Goal: Information Seeking & Learning: Learn about a topic

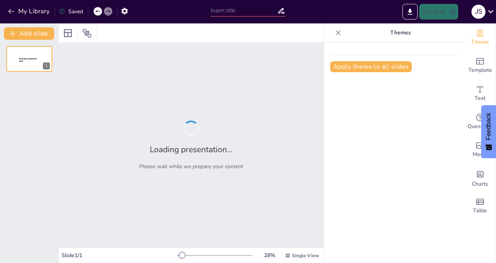
type input "Análisis Estratégico [PERSON_NAME] de Pegamentos para Madera en [GEOGRAPHIC_DAT…"
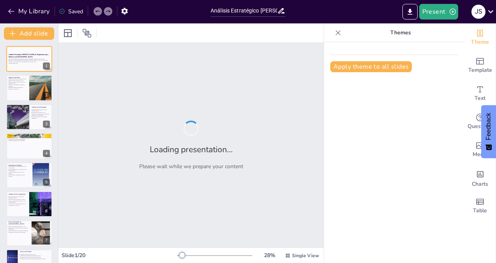
checkbox input "true"
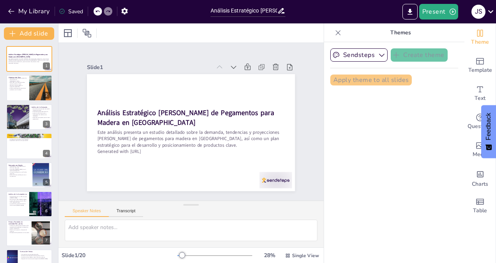
checkbox input "true"
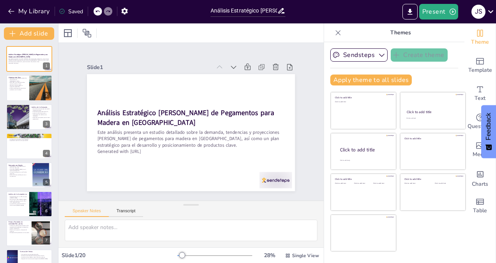
checkbox input "true"
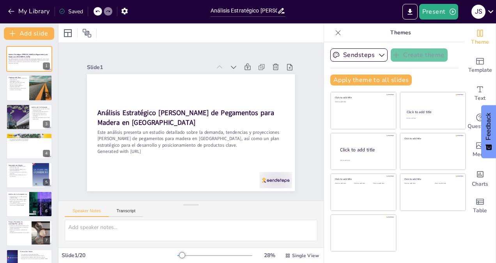
checkbox input "true"
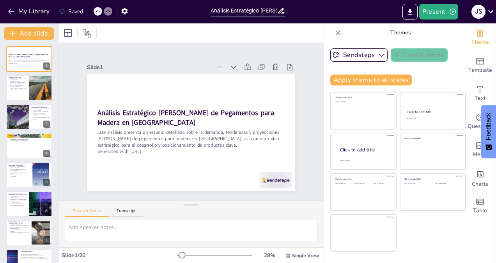
checkbox input "true"
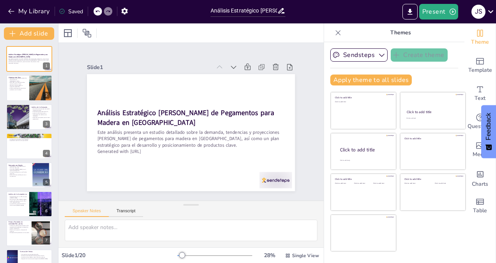
checkbox input "true"
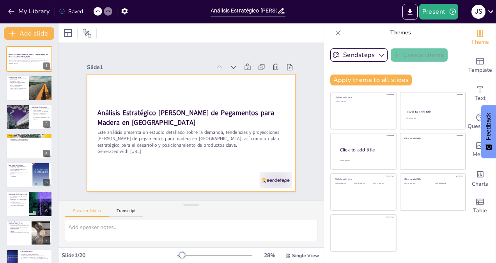
checkbox input "true"
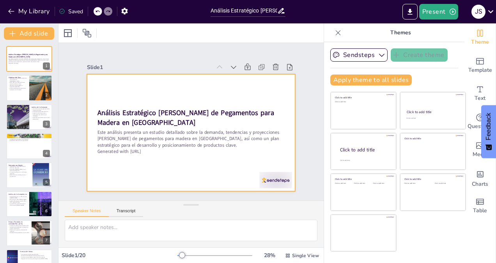
checkbox input "true"
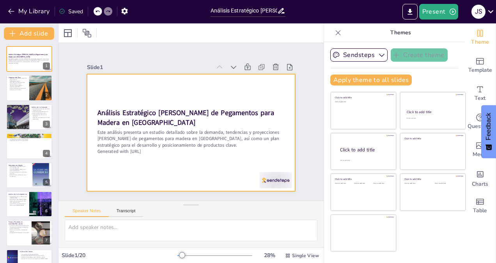
checkbox input "true"
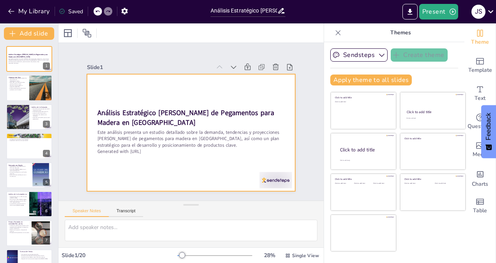
checkbox input "true"
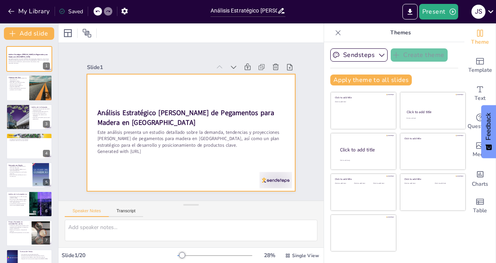
checkbox input "true"
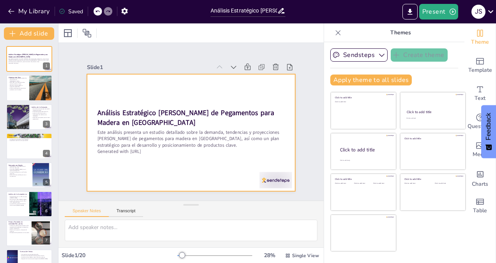
checkbox input "true"
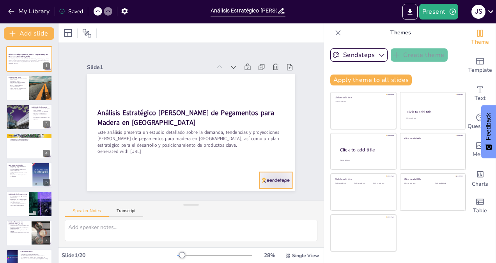
checkbox input "true"
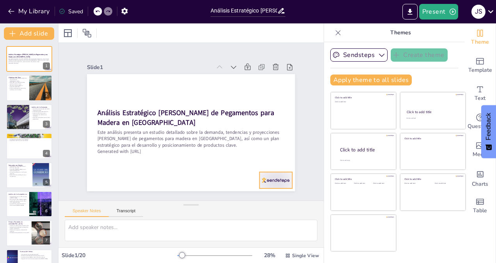
checkbox input "true"
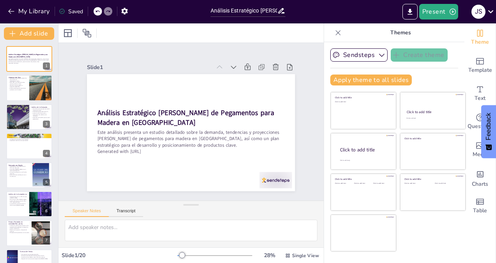
checkbox input "true"
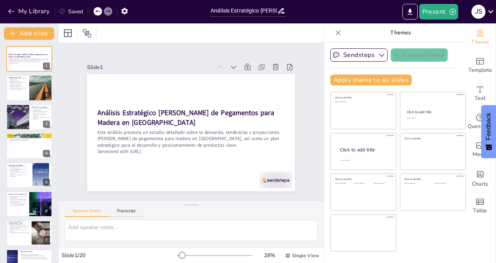
checkbox input "true"
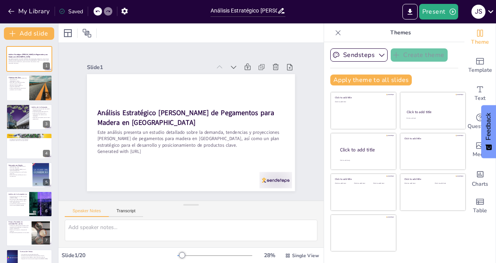
checkbox input "true"
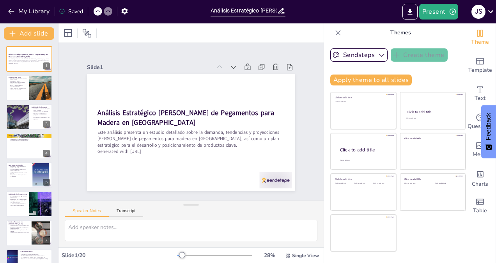
checkbox input "true"
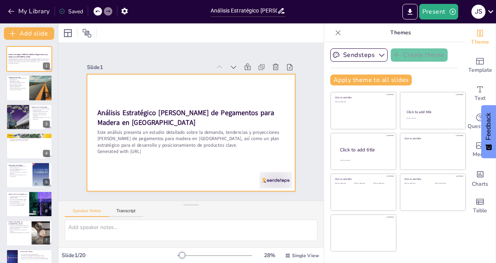
checkbox input "true"
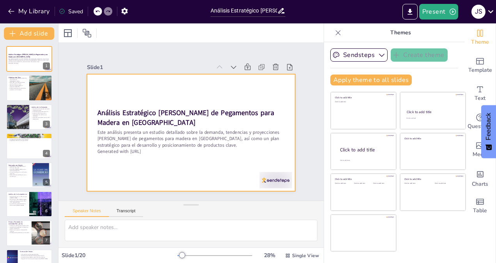
checkbox input "true"
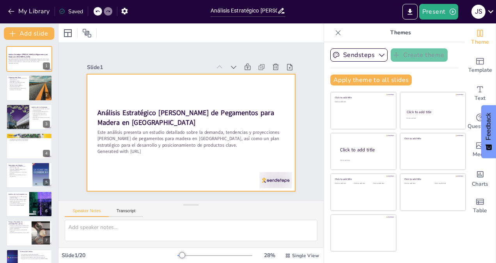
checkbox input "true"
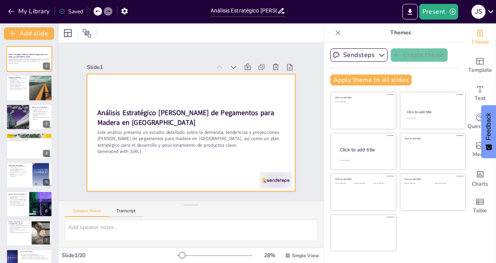
checkbox input "true"
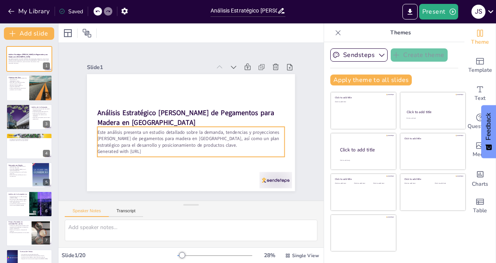
checkbox input "true"
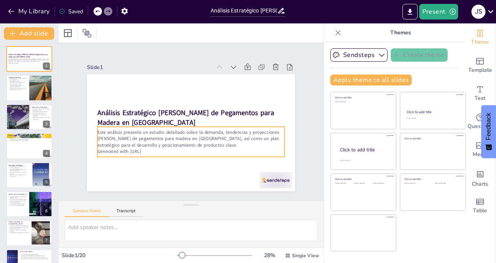
checkbox input "true"
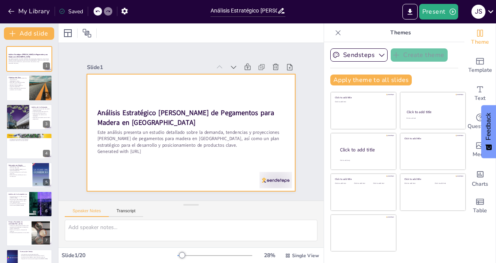
checkbox input "true"
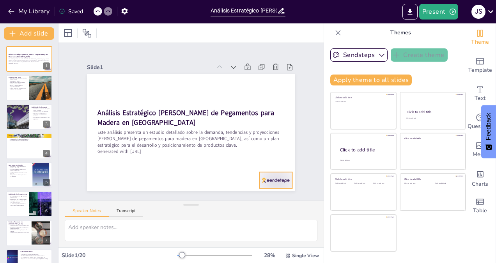
checkbox input "true"
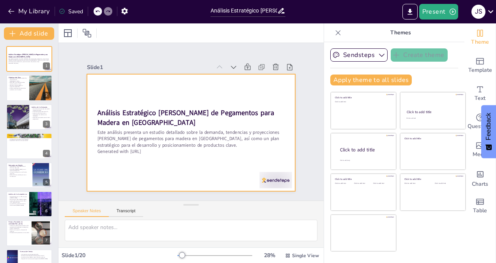
checkbox input "true"
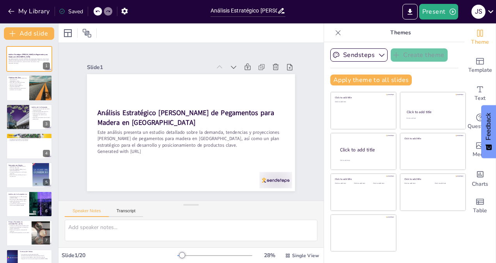
checkbox input "true"
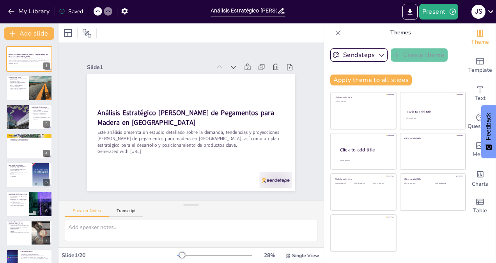
checkbox input "true"
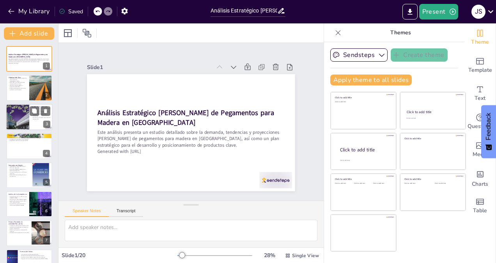
checkbox input "true"
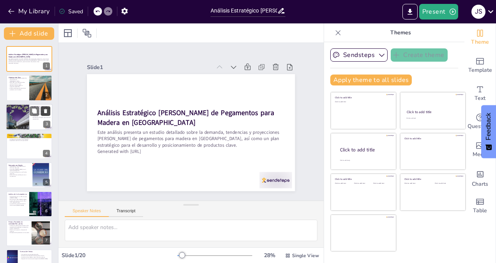
checkbox input "true"
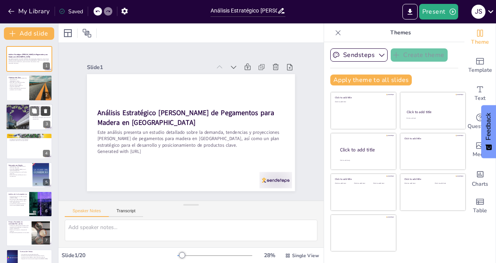
checkbox input "true"
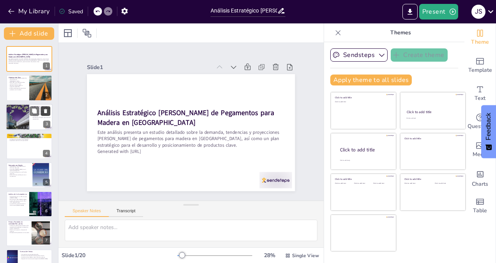
checkbox input "true"
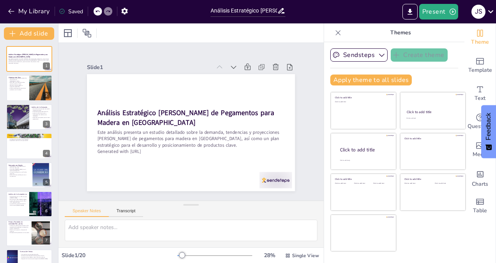
checkbox input "true"
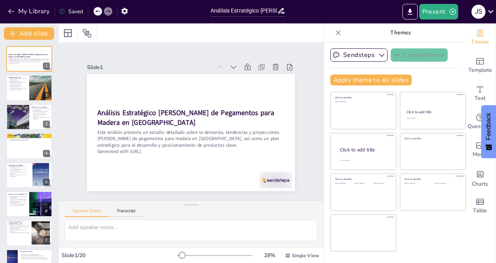
checkbox input "true"
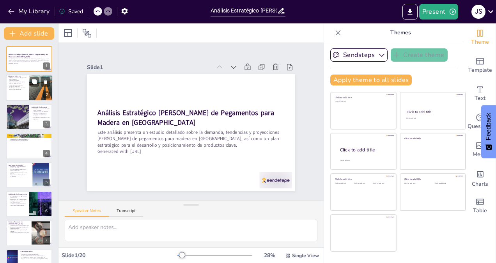
checkbox input "true"
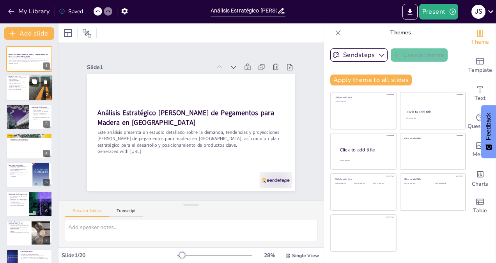
click at [37, 93] on div at bounding box center [40, 88] width 23 height 34
type textarea "La investigación [PERSON_NAME] es crucial para entender las dinámicas actuales …"
checkbox input "true"
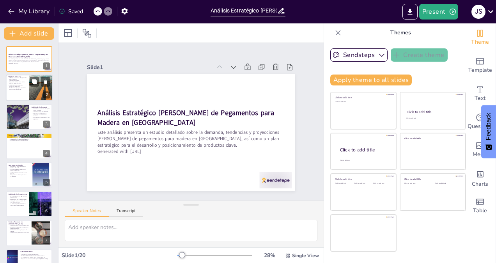
checkbox input "true"
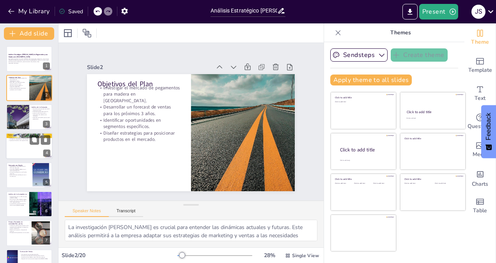
checkbox input "true"
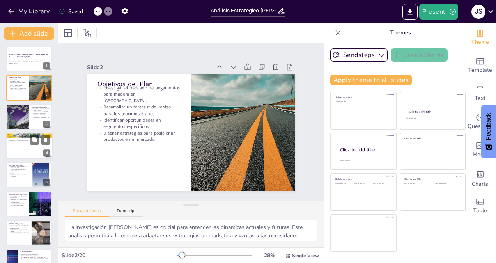
checkbox input "true"
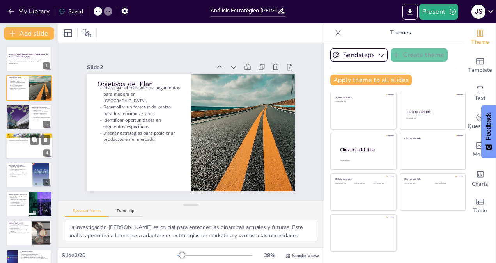
checkbox input "true"
click at [21, 115] on div at bounding box center [17, 117] width 23 height 30
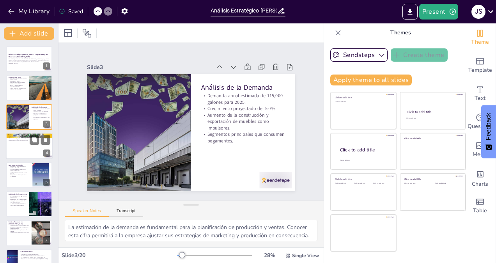
click at [22, 146] on div at bounding box center [29, 146] width 47 height 27
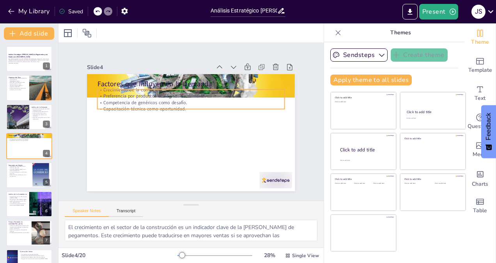
click at [122, 101] on p "Competencia de genéricos como desafío." at bounding box center [177, 136] width 143 height 130
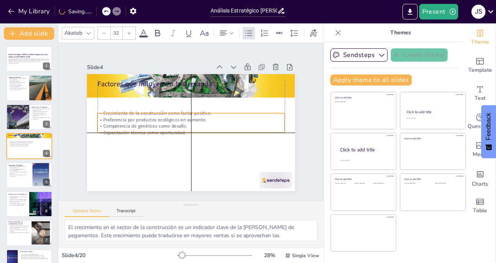
drag, startPoint x: 122, startPoint y: 105, endPoint x: 121, endPoint y: 127, distance: 22.2
click at [151, 127] on p "Capacitación técnica como oportunidad." at bounding box center [200, 126] width 99 height 165
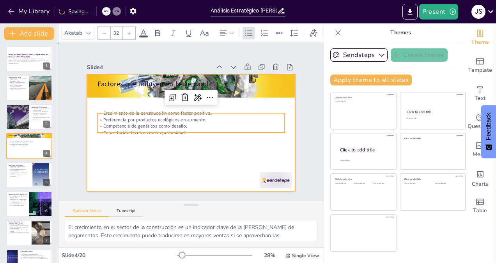
click at [138, 150] on div at bounding box center [202, 122] width 138 height 219
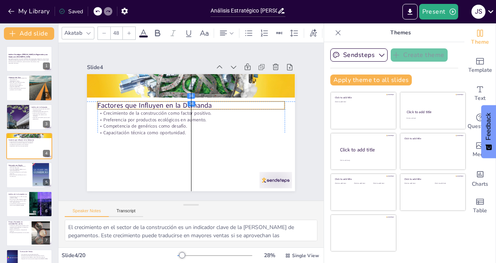
drag, startPoint x: 123, startPoint y: 81, endPoint x: 124, endPoint y: 102, distance: 21.1
click at [124, 102] on p "Factores que Influyen en la Demanda" at bounding box center [179, 133] width 145 height 133
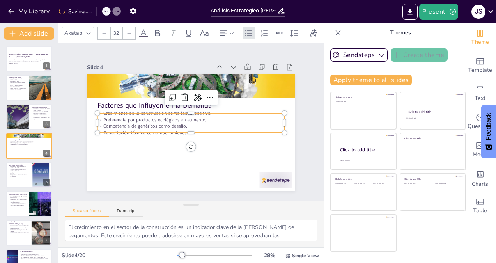
click at [121, 120] on p "Preferencia por productos ecológicos en aumento." at bounding box center [190, 123] width 187 height 7
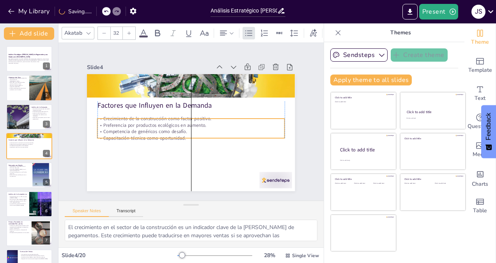
drag, startPoint x: 121, startPoint y: 119, endPoint x: 121, endPoint y: 124, distance: 5.5
click at [122, 124] on p "Preferencia por productos ecológicos en aumento." at bounding box center [193, 124] width 143 height 130
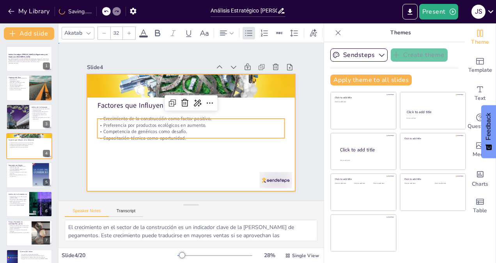
click at [142, 164] on div at bounding box center [200, 116] width 191 height 237
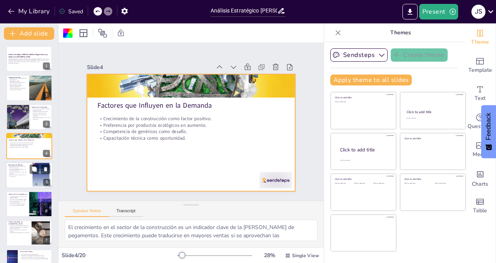
click at [23, 170] on p "Zona Libre [PERSON_NAME] con un 26% de participación." at bounding box center [17, 169] width 19 height 3
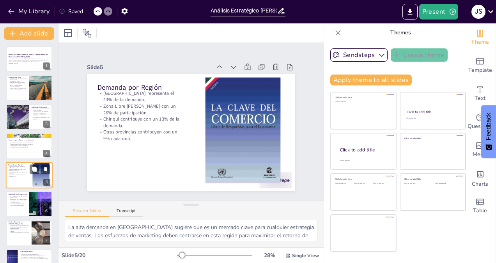
scroll to position [23, 0]
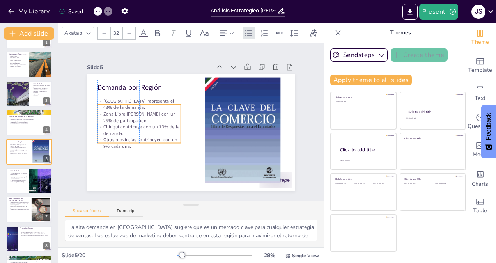
drag, startPoint x: 141, startPoint y: 126, endPoint x: 141, endPoint y: 134, distance: 7.8
click at [206, 134] on p "Otras provincias contribuyen con un 9% cada una." at bounding box center [212, 173] width 13 height 83
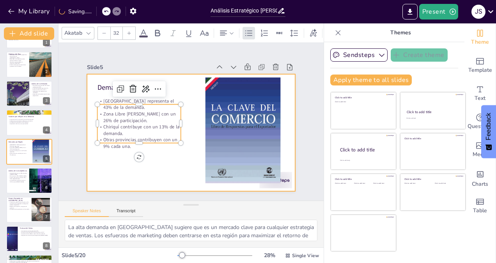
click at [168, 168] on div at bounding box center [189, 110] width 228 height 157
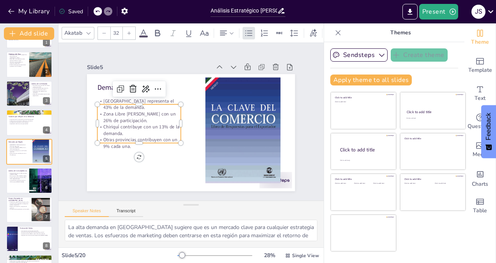
click at [182, 131] on p "Zona Libre [PERSON_NAME] con un 26% de participación." at bounding box center [197, 173] width 30 height 84
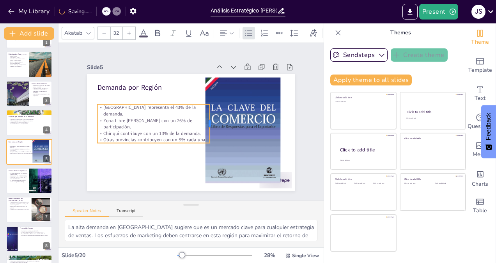
drag, startPoint x: 175, startPoint y: 120, endPoint x: 203, endPoint y: 122, distance: 28.9
click at [189, 122] on div at bounding box center [174, 134] width 30 height 33
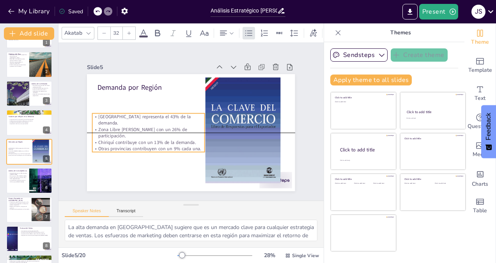
drag, startPoint x: 147, startPoint y: 139, endPoint x: 142, endPoint y: 146, distance: 8.3
click at [142, 146] on div "[GEOGRAPHIC_DATA] representa el 43% de la demanda. Zona Libre [PERSON_NAME] con…" at bounding box center [150, 105] width 113 height 97
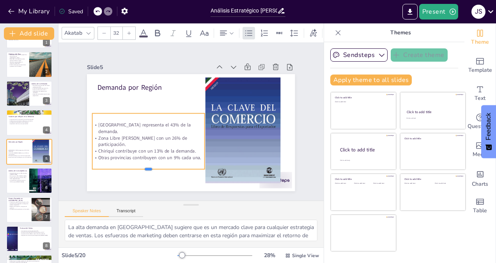
drag, startPoint x: 143, startPoint y: 149, endPoint x: 142, endPoint y: 166, distance: 17.2
click at [142, 166] on div at bounding box center [172, 184] width 105 height 51
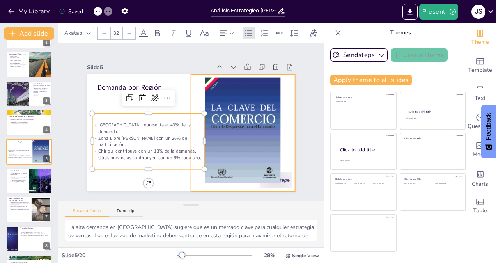
click at [210, 113] on div at bounding box center [175, 171] width 145 height 117
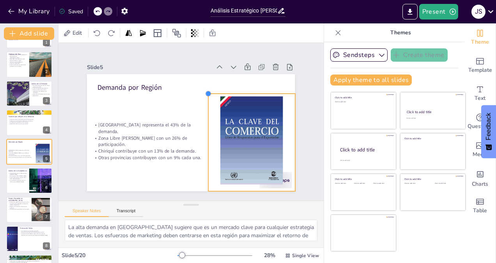
drag, startPoint x: 184, startPoint y: 73, endPoint x: 215, endPoint y: 94, distance: 37.9
click at [215, 94] on div "Demanda por Región [GEOGRAPHIC_DATA] representa el 43% de la demanda. Zona Libr…" at bounding box center [194, 110] width 228 height 157
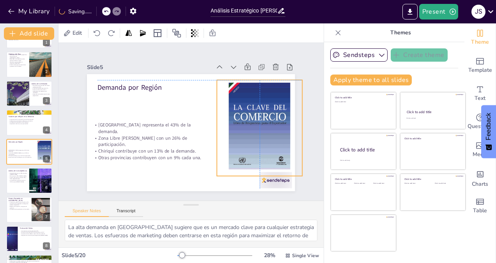
drag, startPoint x: 227, startPoint y: 113, endPoint x: 233, endPoint y: 98, distance: 16.4
click at [215, 106] on div at bounding box center [145, 173] width 139 height 134
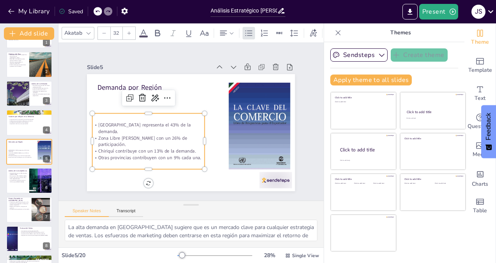
click at [206, 149] on p "Otras provincias contribuyen con un 9% cada una." at bounding box center [246, 130] width 80 height 88
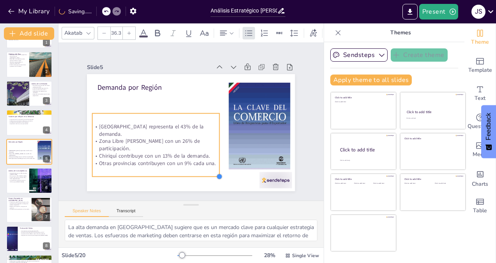
drag, startPoint x: 198, startPoint y: 164, endPoint x: 212, endPoint y: 172, distance: 15.5
click at [143, 93] on div at bounding box center [139, 88] width 9 height 9
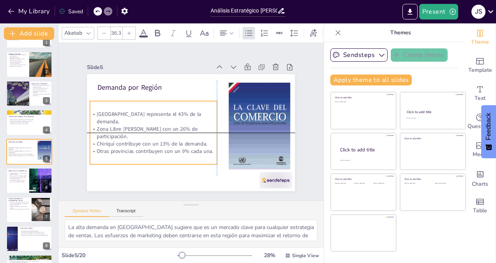
drag, startPoint x: 141, startPoint y: 117, endPoint x: 141, endPoint y: 104, distance: 12.5
click at [144, 104] on div "[GEOGRAPHIC_DATA] representa el 43% de la demanda. Zona Libre [PERSON_NAME] con…" at bounding box center [188, 82] width 88 height 137
drag, startPoint x: 211, startPoint y: 129, endPoint x: 219, endPoint y: 129, distance: 7.8
click at [219, 129] on div at bounding box center [211, 154] width 47 height 51
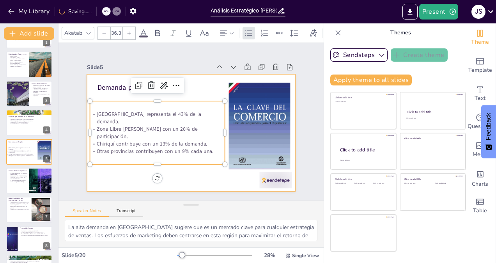
click at [190, 177] on div at bounding box center [195, 131] width 237 height 191
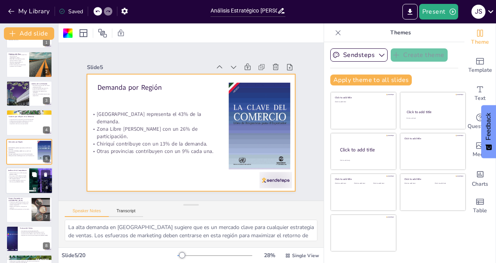
click at [8, 176] on p "Sika ocupa un 20% [PERSON_NAME]." at bounding box center [17, 176] width 19 height 2
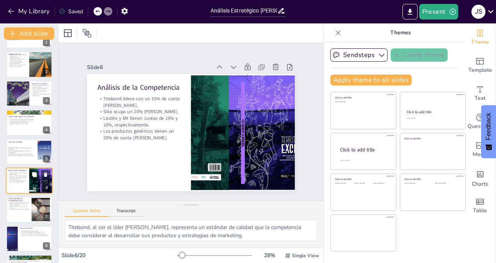
scroll to position [53, 0]
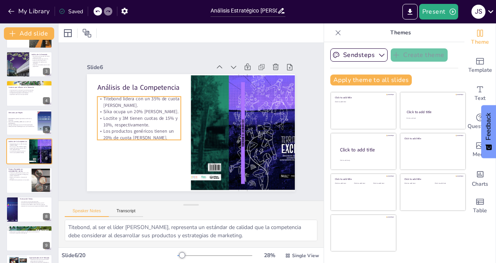
click at [156, 113] on p "Loctite y 3M tienen cuotas de 15% y 10%, respectivamente." at bounding box center [175, 71] width 38 height 83
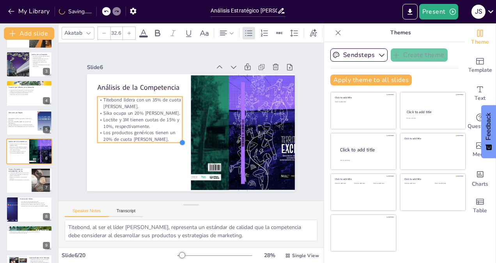
drag, startPoint x: 175, startPoint y: 138, endPoint x: 137, endPoint y: 138, distance: 37.8
click at [137, 138] on div "Análisis de la Competencia Titebond lidera con un 35% de cuota [PERSON_NAME]. S…" at bounding box center [200, 115] width 217 height 237
click at [176, 122] on div at bounding box center [189, 127] width 46 height 11
click at [176, 117] on div at bounding box center [192, 127] width 41 height 32
drag, startPoint x: 176, startPoint y: 117, endPoint x: 185, endPoint y: 117, distance: 9.0
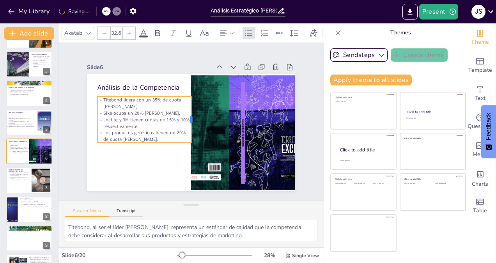
click at [189, 117] on div at bounding box center [194, 120] width 11 height 46
drag, startPoint x: 91, startPoint y: 115, endPoint x: 82, endPoint y: 115, distance: 9.4
click at [287, 122] on div at bounding box center [295, 145] width 16 height 46
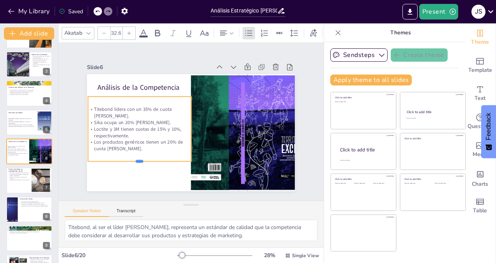
drag, startPoint x: 132, startPoint y: 141, endPoint x: 132, endPoint y: 160, distance: 19.1
click at [132, 161] on div at bounding box center [139, 164] width 103 height 6
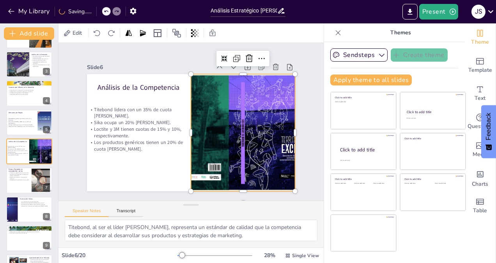
click at [215, 129] on div at bounding box center [191, 174] width 162 height 246
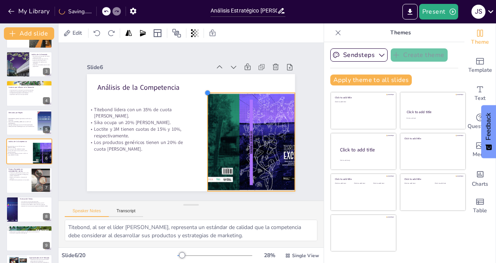
drag, startPoint x: 186, startPoint y: 71, endPoint x: 215, endPoint y: 91, distance: 35.5
click at [215, 91] on div "Análisis de la Competencia Titebond lidera con un 35% de cuota [PERSON_NAME]. S…" at bounding box center [194, 131] width 228 height 157
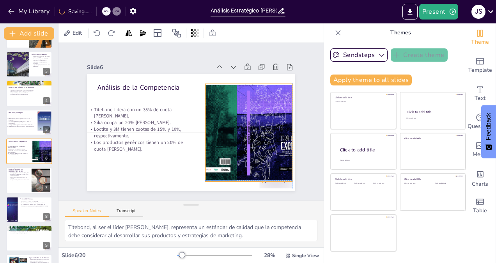
drag, startPoint x: 232, startPoint y: 112, endPoint x: 228, endPoint y: 101, distance: 11.2
click at [228, 101] on div at bounding box center [151, 79] width 211 height 190
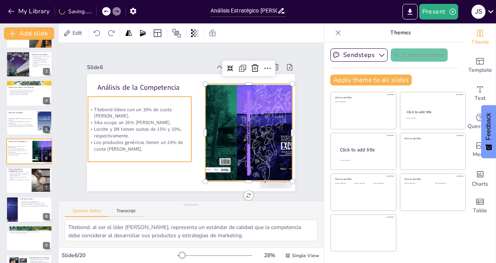
click at [176, 122] on p "Titebond lidera con un 35% de cuota [PERSON_NAME]." at bounding box center [198, 173] width 44 height 102
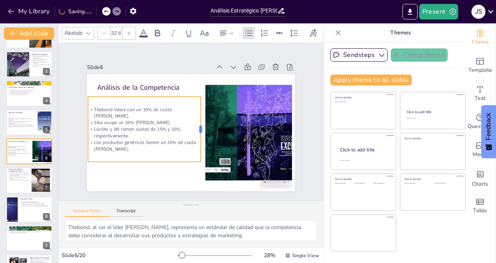
drag, startPoint x: 187, startPoint y: 127, endPoint x: 196, endPoint y: 127, distance: 9.4
click at [196, 127] on div at bounding box center [179, 129] width 60 height 38
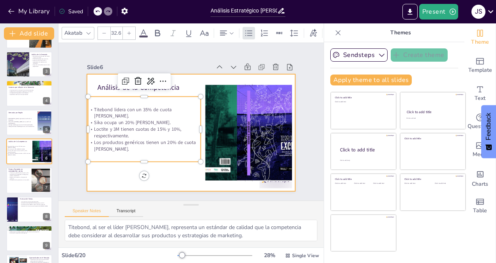
click at [167, 186] on div at bounding box center [180, 118] width 175 height 234
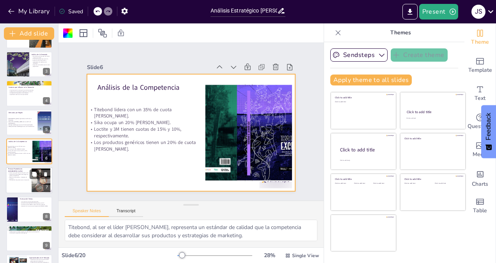
click at [27, 186] on div at bounding box center [29, 180] width 47 height 27
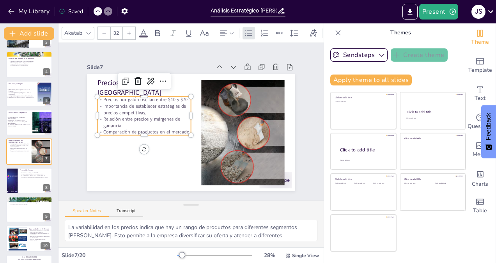
click at [188, 117] on p "Relación entre precios y márgenes de ganancia." at bounding box center [233, 102] width 91 height 50
click at [195, 133] on div at bounding box center [240, 120] width 91 height 35
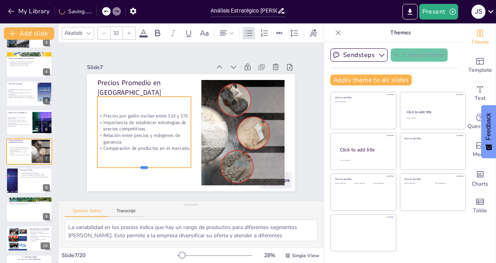
drag, startPoint x: 138, startPoint y: 133, endPoint x: 133, endPoint y: 165, distance: 32.8
click at [133, 160] on div at bounding box center [124, 126] width 74 height 67
drag, startPoint x: 91, startPoint y: 130, endPoint x: 85, endPoint y: 129, distance: 6.3
click at [245, 83] on div at bounding box center [268, 52] width 47 height 61
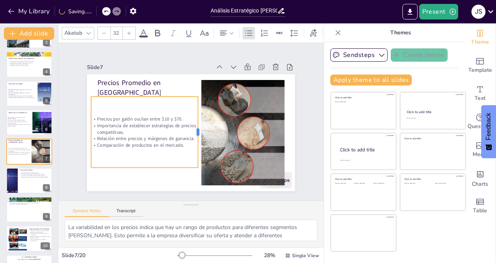
drag, startPoint x: 186, startPoint y: 129, endPoint x: 193, endPoint y: 129, distance: 7.0
click at [193, 129] on div at bounding box center [181, 133] width 71 height 14
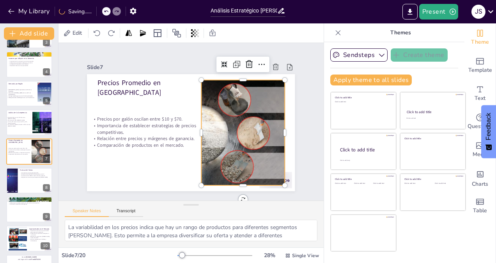
click at [219, 126] on div at bounding box center [137, 121] width 191 height 139
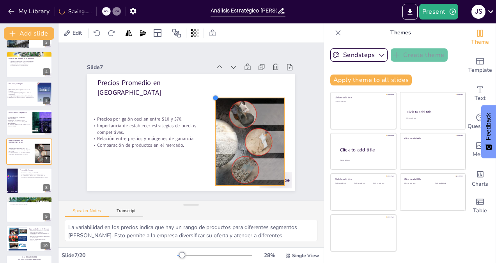
drag, startPoint x: 193, startPoint y: 79, endPoint x: 220, endPoint y: 97, distance: 32.0
click at [220, 97] on div "Precios Promedio en Panamá Precios por galón oscilan entre $10 y $70. Importanc…" at bounding box center [191, 110] width 208 height 117
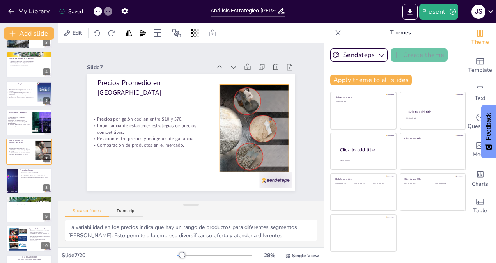
drag, startPoint x: 231, startPoint y: 110, endPoint x: 235, endPoint y: 94, distance: 16.9
click at [235, 94] on div at bounding box center [233, 168] width 165 height 161
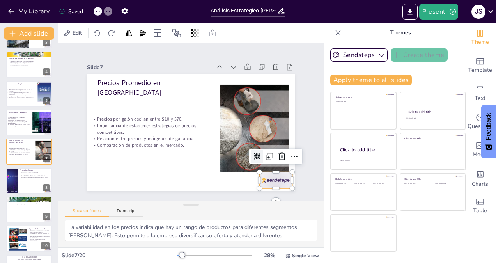
click at [210, 207] on div at bounding box center [193, 225] width 32 height 36
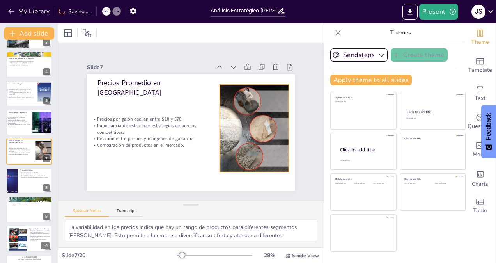
click at [219, 147] on div at bounding box center [136, 90] width 167 height 138
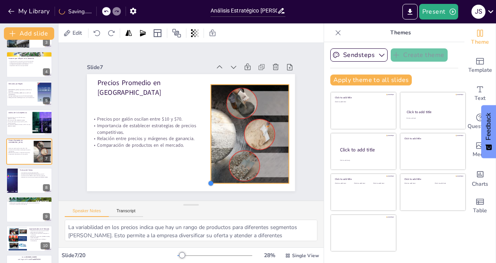
drag, startPoint x: 215, startPoint y: 167, endPoint x: 211, endPoint y: 179, distance: 12.1
click at [211, 179] on div "Precios Promedio en Panamá Precios por galón oscilan entre $10 y $70. Importanc…" at bounding box center [180, 124] width 158 height 228
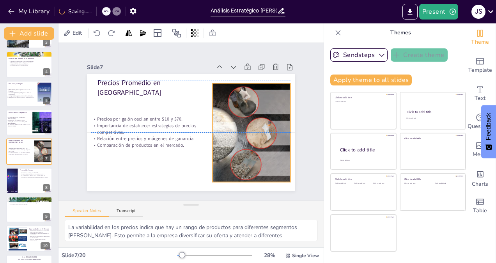
click at [230, 153] on div at bounding box center [183, 60] width 144 height 185
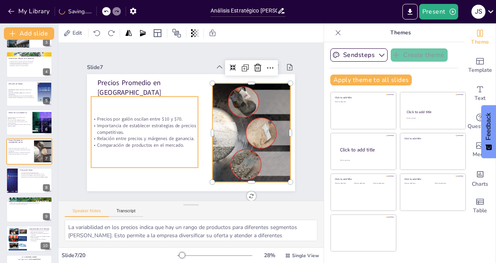
click at [151, 129] on p "Importancia de establecer estrategias de precios competitivas." at bounding box center [178, 166] width 55 height 103
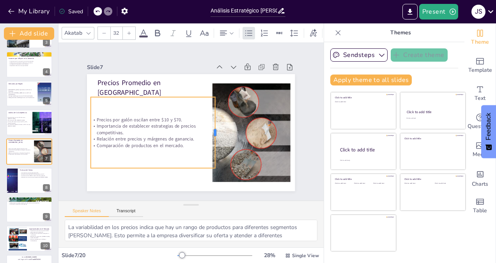
drag, startPoint x: 194, startPoint y: 129, endPoint x: 211, endPoint y: 130, distance: 17.6
click at [211, 134] on div at bounding box center [191, 151] width 67 height 35
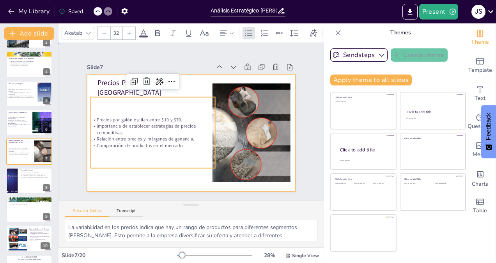
click at [174, 180] on div at bounding box center [200, 115] width 217 height 237
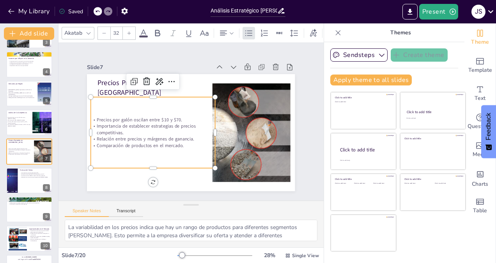
click at [163, 131] on p "Importancia de establecer estrategias de precios competitivas." at bounding box center [220, 95] width 114 height 73
click at [147, 117] on icon at bounding box center [139, 123] width 13 height 13
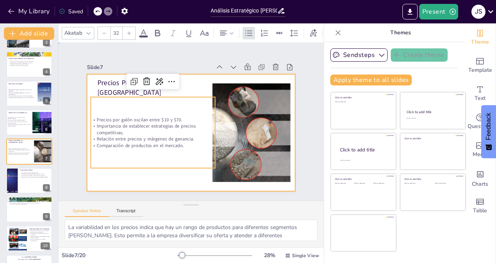
click at [179, 173] on div at bounding box center [198, 130] width 233 height 226
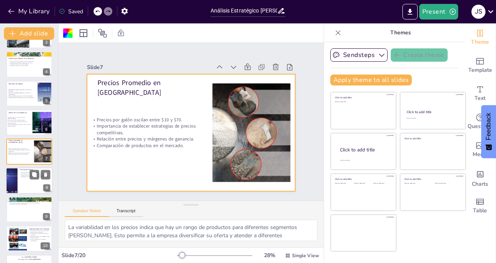
click at [29, 183] on div at bounding box center [29, 180] width 47 height 27
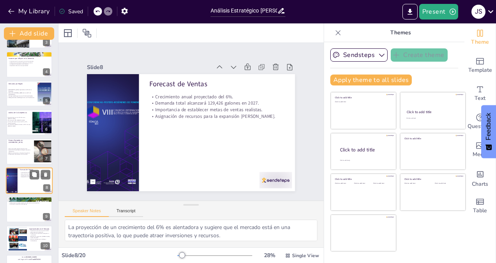
scroll to position [111, 0]
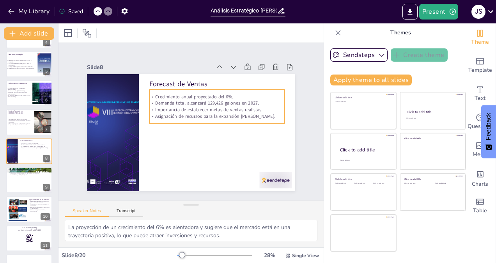
click at [223, 105] on p "Importancia de establecer metas de ventas realistas." at bounding box center [219, 127] width 113 height 85
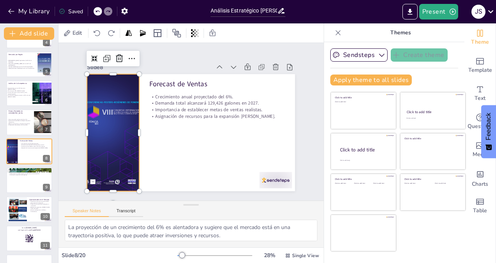
click at [108, 133] on div at bounding box center [135, 176] width 140 height 146
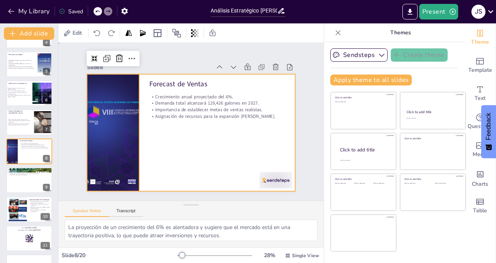
click at [231, 144] on div at bounding box center [197, 130] width 237 height 217
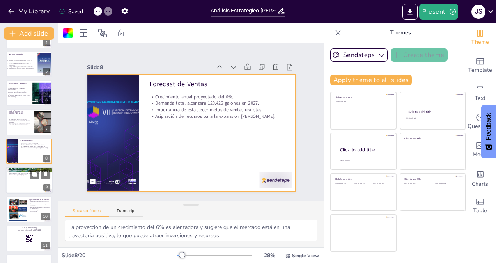
click at [36, 183] on div at bounding box center [29, 180] width 47 height 27
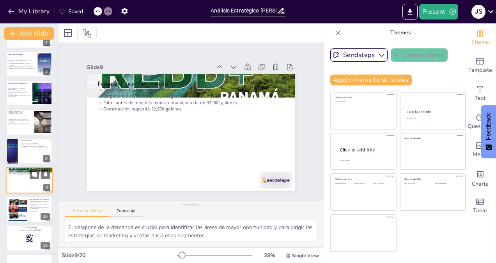
scroll to position [140, 0]
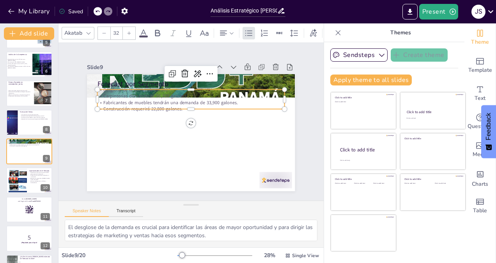
click at [147, 138] on p "Fabricantes de muebles tendrán una demanda de 33,900 galones." at bounding box center [190, 141] width 187 height 7
click at [188, 108] on div at bounding box center [201, 120] width 26 height 187
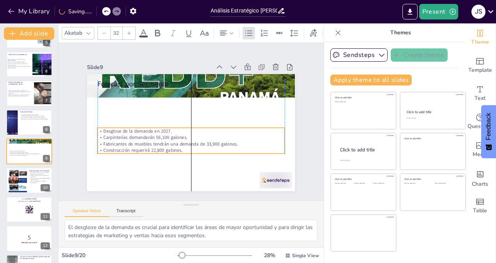
drag, startPoint x: 171, startPoint y: 91, endPoint x: 169, endPoint y: 129, distance: 38.3
click at [169, 129] on p "Desglose de la demanda en 2027." at bounding box center [198, 126] width 99 height 165
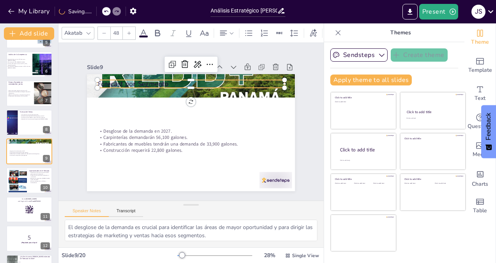
click at [224, 80] on p "Forecast por Segmento" at bounding box center [229, 121] width 10 height 187
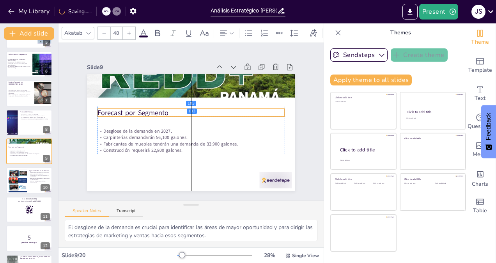
drag, startPoint x: 136, startPoint y: 81, endPoint x: 137, endPoint y: 107, distance: 26.6
click at [137, 116] on p "Forecast por Segmento" at bounding box center [191, 130] width 187 height 29
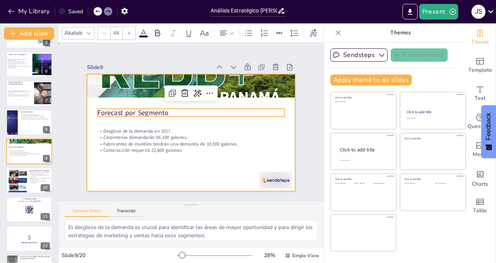
click at [147, 168] on div at bounding box center [189, 131] width 228 height 157
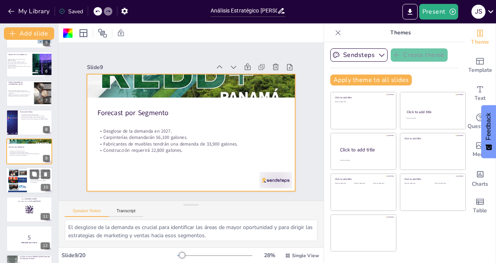
click at [44, 180] on p "Alianzas estratégicas con talleres y distribuidores." at bounding box center [39, 181] width 21 height 3
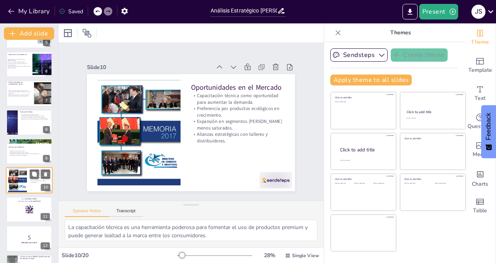
scroll to position [168, 0]
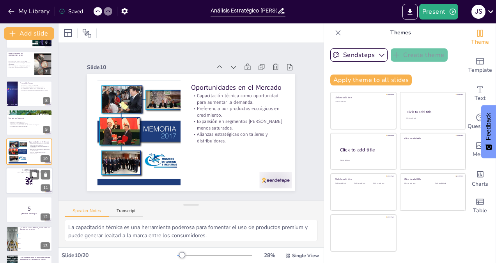
click at [25, 177] on div at bounding box center [29, 180] width 47 height 27
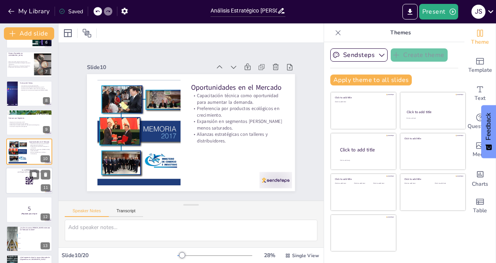
scroll to position [197, 0]
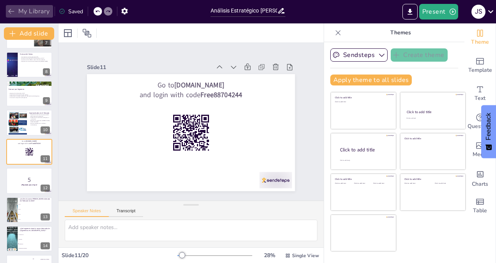
click at [11, 7] on button "My Library" at bounding box center [29, 11] width 47 height 12
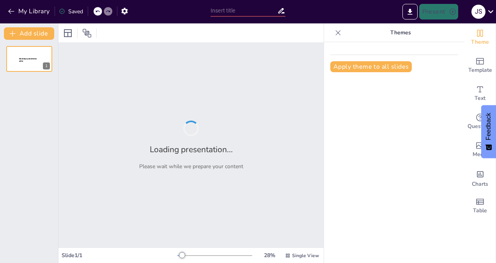
type input "Perspectivas del Mercado de Adhesivos: Líderes y Segmentos en Panamá"
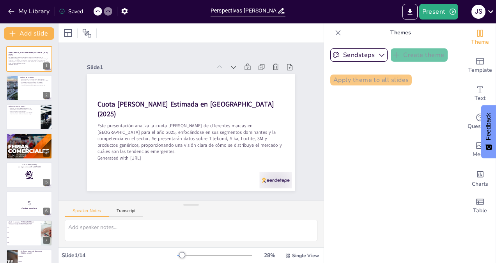
checkbox input "true"
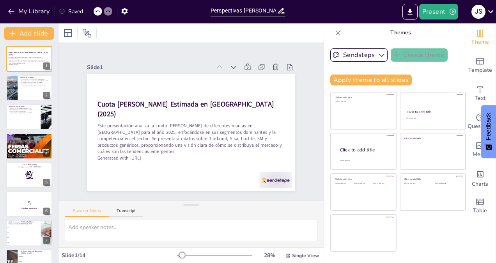
checkbox input "true"
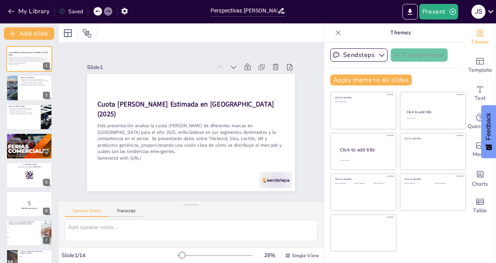
checkbox input "true"
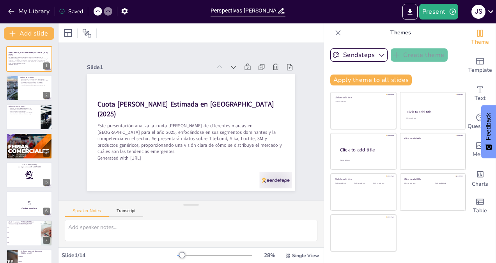
checkbox input "true"
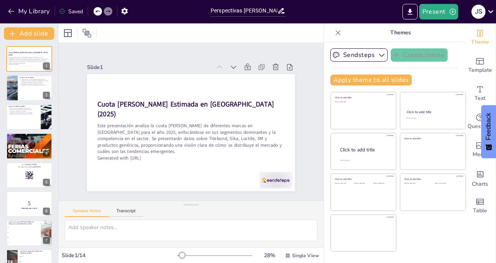
checkbox input "true"
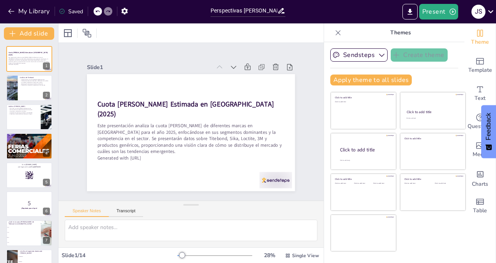
checkbox input "true"
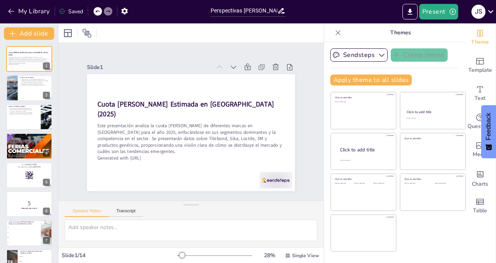
checkbox input "true"
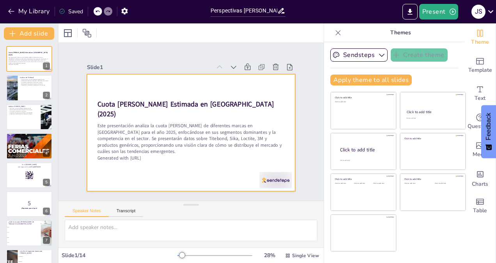
checkbox input "true"
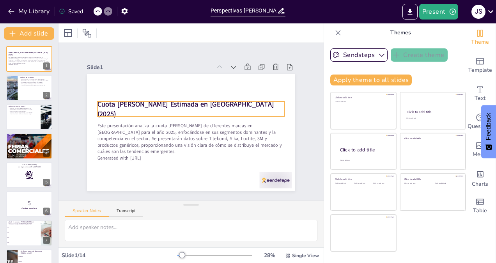
checkbox input "true"
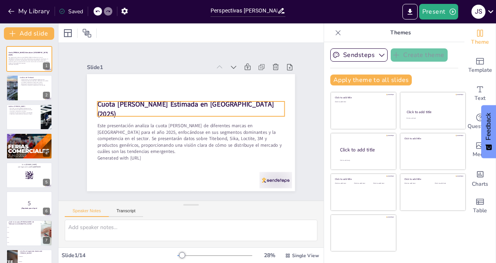
checkbox input "true"
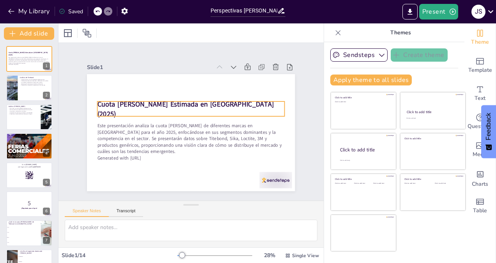
checkbox input "true"
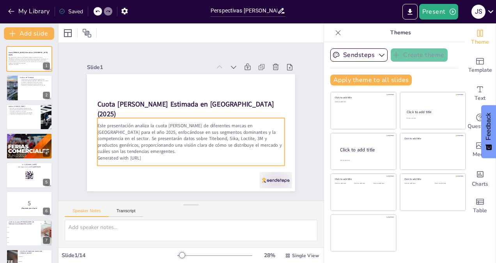
checkbox input "true"
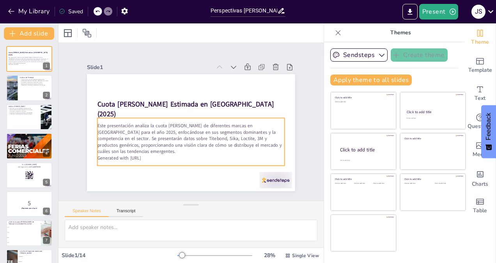
checkbox input "true"
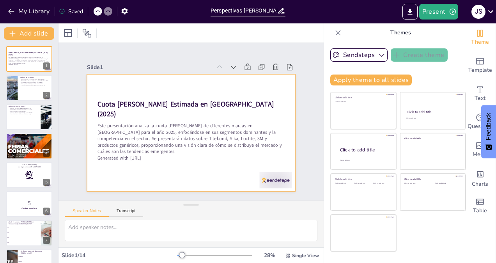
checkbox input "true"
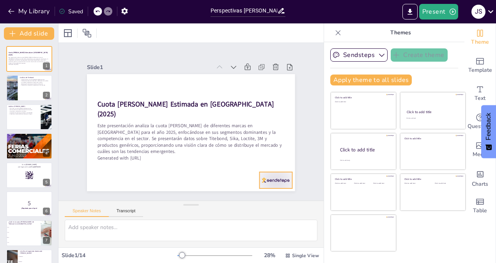
checkbox input "true"
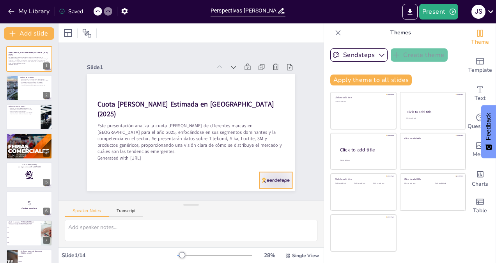
click at [122, 71] on div at bounding box center [106, 63] width 32 height 16
checkbox input "true"
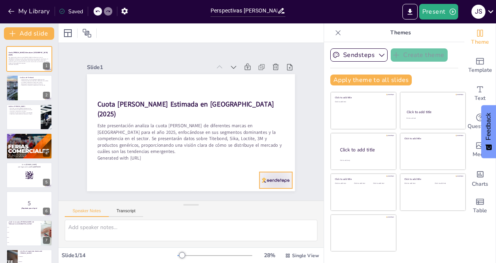
checkbox input "true"
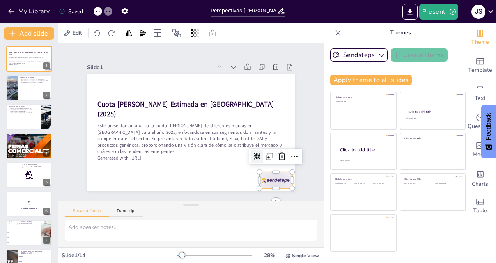
checkbox input "true"
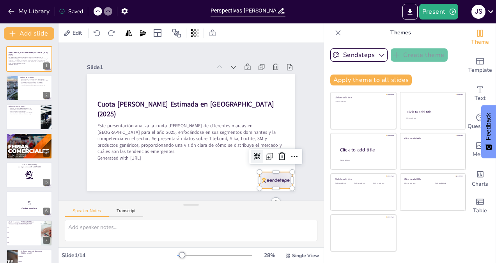
checkbox input "true"
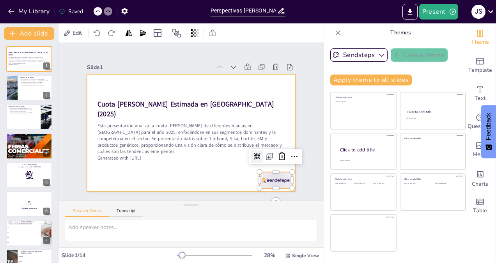
checkbox input "true"
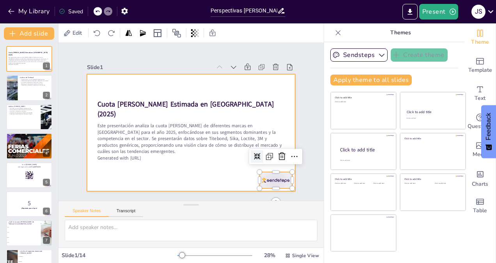
checkbox input "true"
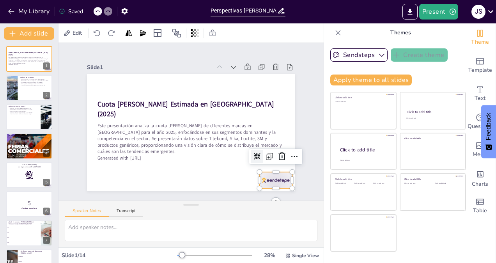
checkbox input "true"
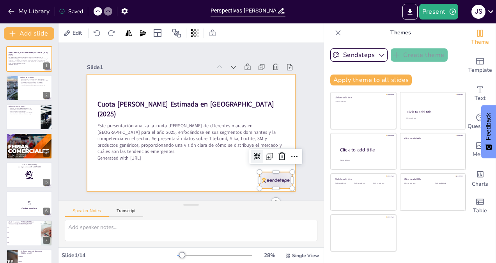
checkbox input "true"
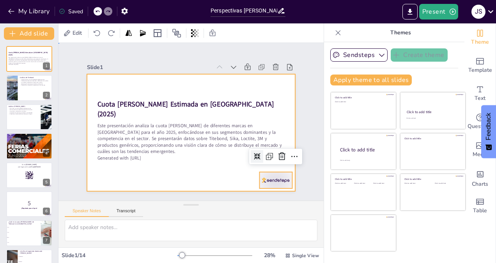
click at [222, 175] on div at bounding box center [183, 128] width 226 height 233
checkbox input "true"
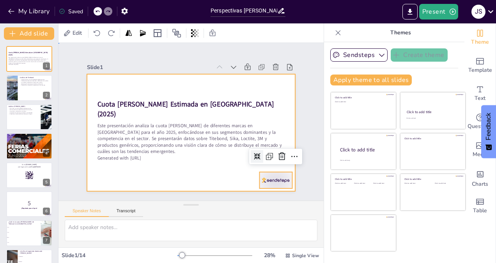
checkbox input "true"
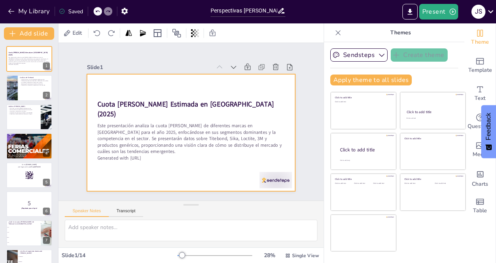
checkbox input "true"
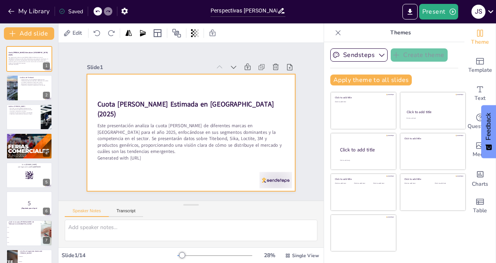
checkbox input "true"
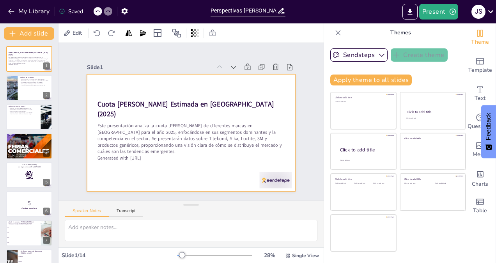
checkbox input "true"
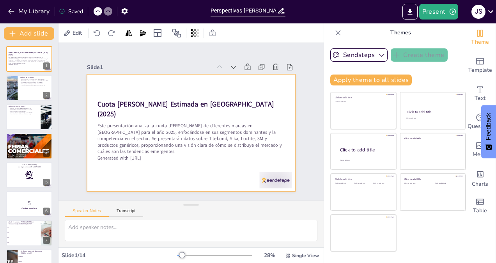
checkbox input "true"
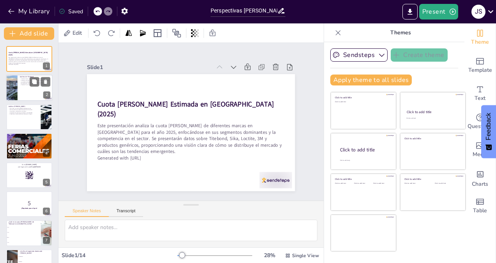
checkbox input "true"
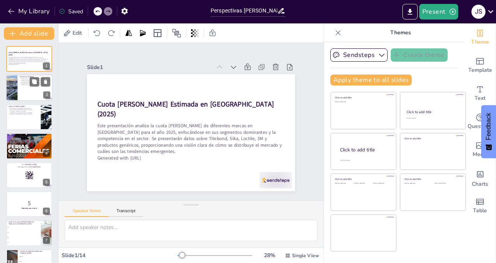
checkbox input "true"
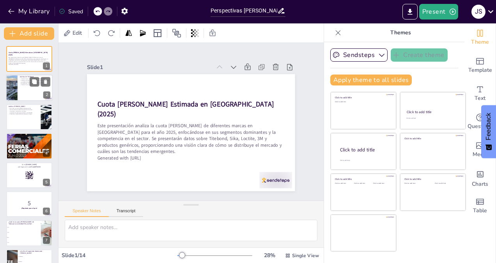
checkbox input "true"
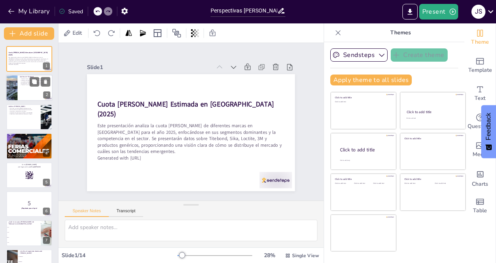
click at [28, 91] on div at bounding box center [29, 88] width 47 height 27
checkbox input "true"
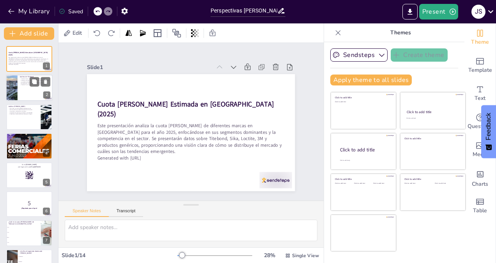
checkbox input "true"
type textarea "Titebond se posiciona como un líder en el mercado de adhesivos en Panamá, lo qu…"
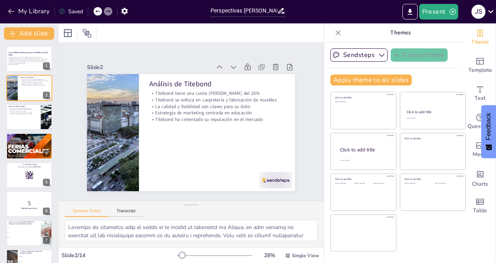
checkbox input "true"
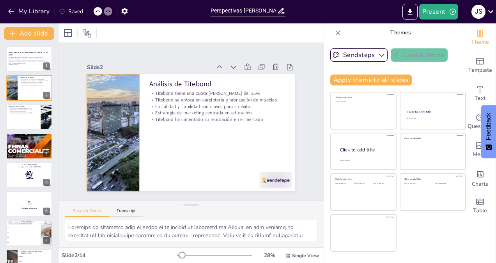
checkbox input "true"
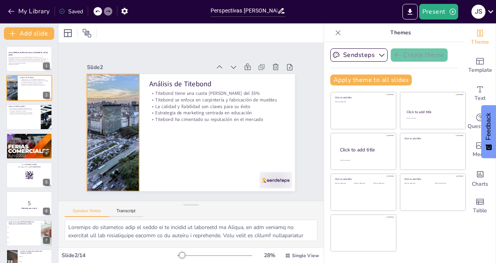
checkbox input "true"
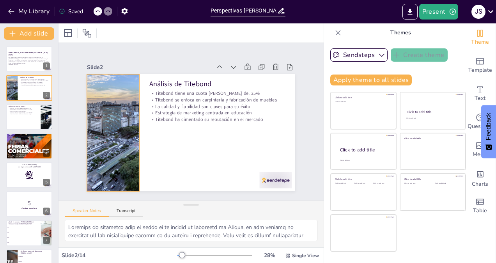
checkbox input "true"
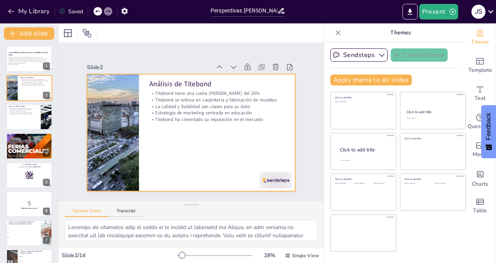
checkbox input "true"
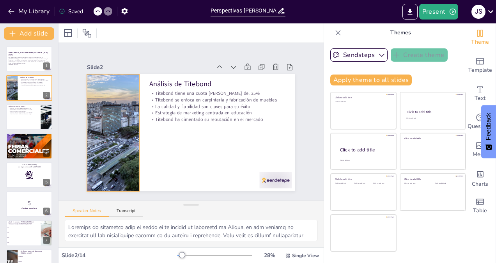
checkbox input "true"
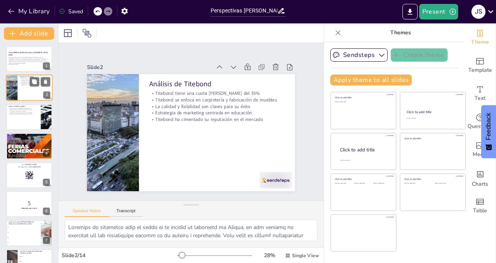
checkbox input "true"
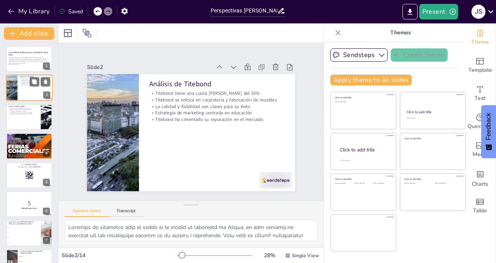
checkbox input "true"
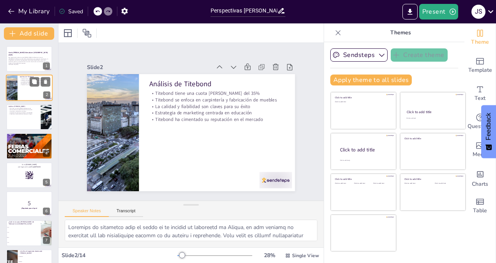
checkbox input "true"
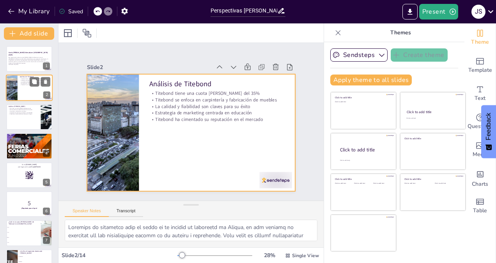
click at [23, 94] on div at bounding box center [29, 88] width 47 height 27
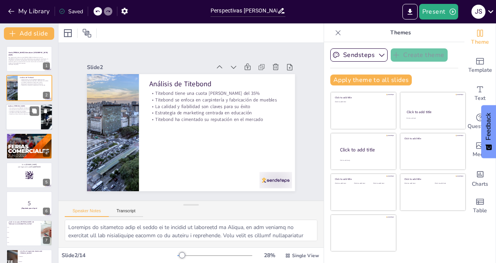
click at [21, 119] on div at bounding box center [29, 117] width 47 height 27
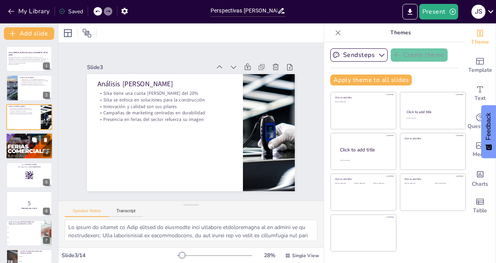
click at [26, 143] on div at bounding box center [29, 146] width 47 height 32
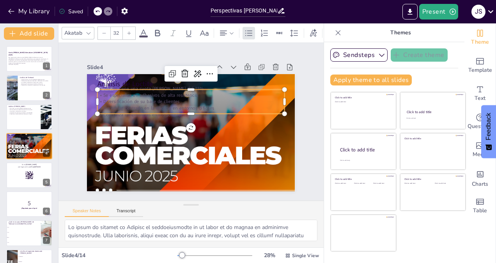
click at [204, 101] on p "Diversificación de su base de clientes" at bounding box center [210, 115] width 64 height 180
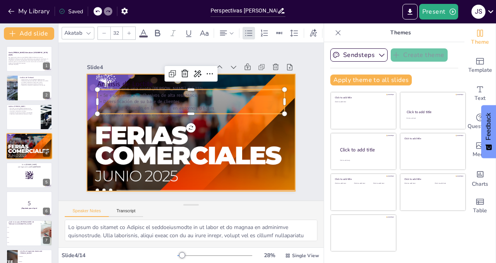
click at [245, 138] on div at bounding box center [180, 123] width 165 height 222
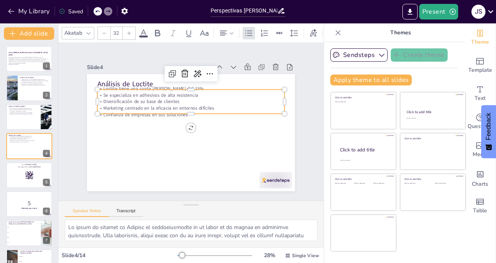
click at [177, 94] on p "Se especializa en adhesivos de alta resistencia" at bounding box center [165, 118] width 26 height 187
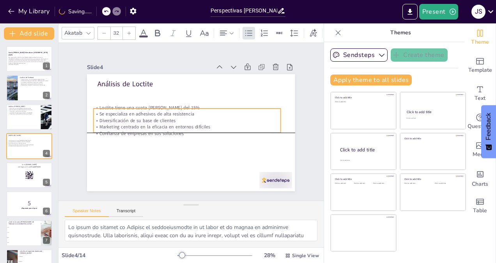
drag, startPoint x: 168, startPoint y: 110, endPoint x: 165, endPoint y: 129, distance: 19.5
click at [165, 130] on p "Confianza de empresas en sus soluciones" at bounding box center [187, 133] width 187 height 7
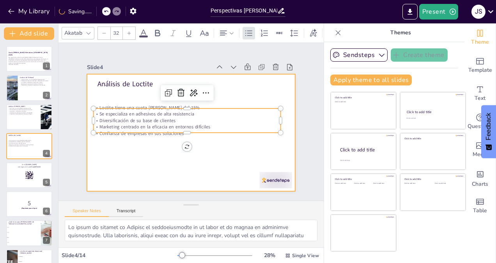
click at [160, 156] on div at bounding box center [196, 130] width 239 height 205
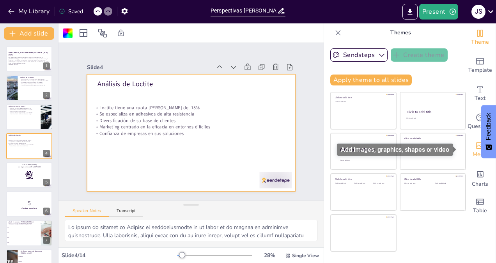
click at [476, 151] on span "Media" at bounding box center [479, 154] width 15 height 9
